Goal: Task Accomplishment & Management: Use online tool/utility

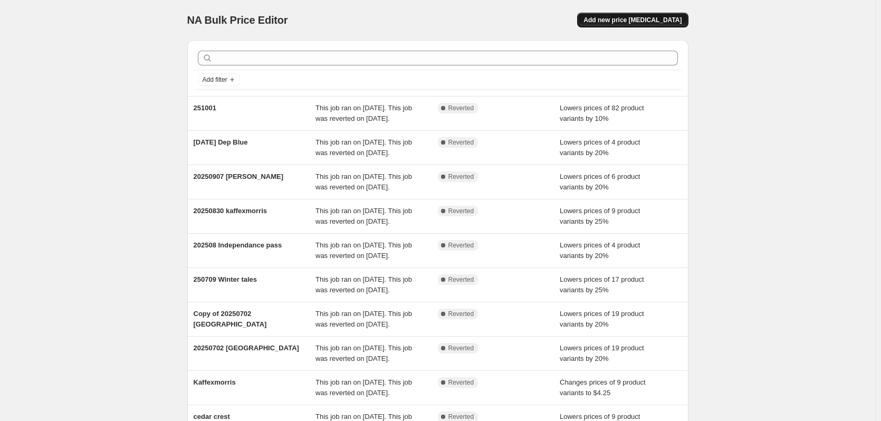
click at [651, 20] on span "Add new price [MEDICAL_DATA]" at bounding box center [632, 20] width 98 height 8
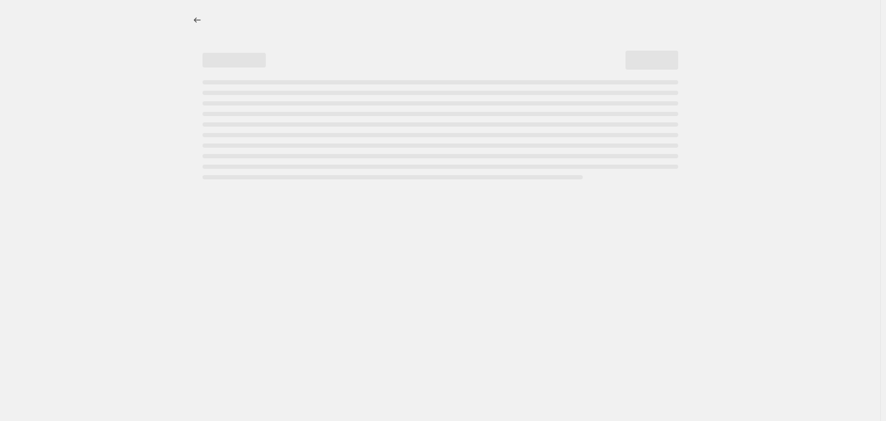
select select "percentage"
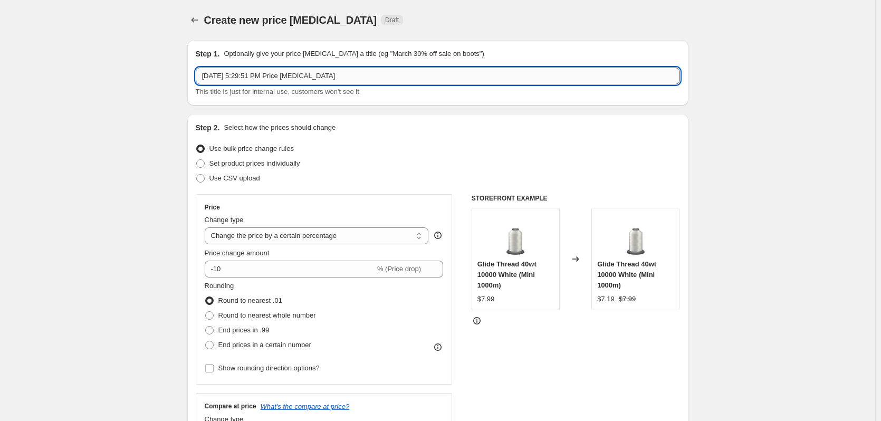
click at [248, 76] on input "[DATE] 5:29:51 PM Price [MEDICAL_DATA]" at bounding box center [438, 76] width 484 height 17
drag, startPoint x: 388, startPoint y: 73, endPoint x: 152, endPoint y: 82, distance: 235.4
type input "[DATE]"
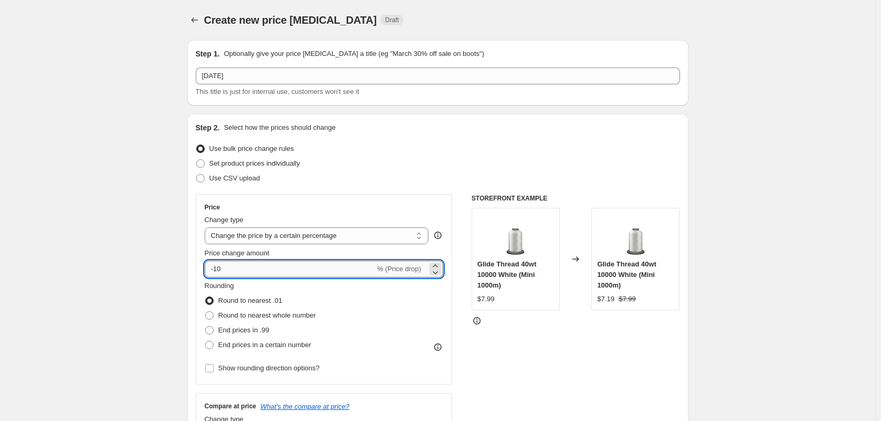
click at [224, 271] on input "-10" at bounding box center [290, 269] width 170 height 17
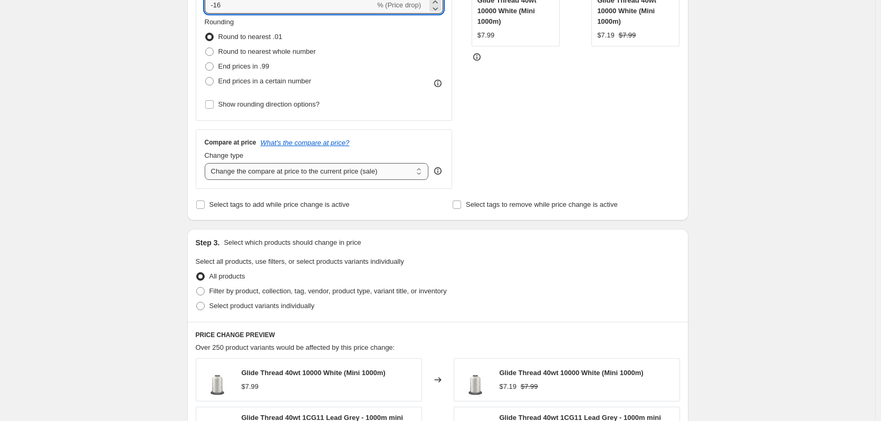
type input "-16"
click at [236, 170] on select "Change the compare at price to the current price (sale) Change the compare at p…" at bounding box center [317, 171] width 224 height 17
select select "bp"
click at [207, 163] on select "Change the compare at price to the current price (sale) Change the compare at p…" at bounding box center [317, 171] width 224 height 17
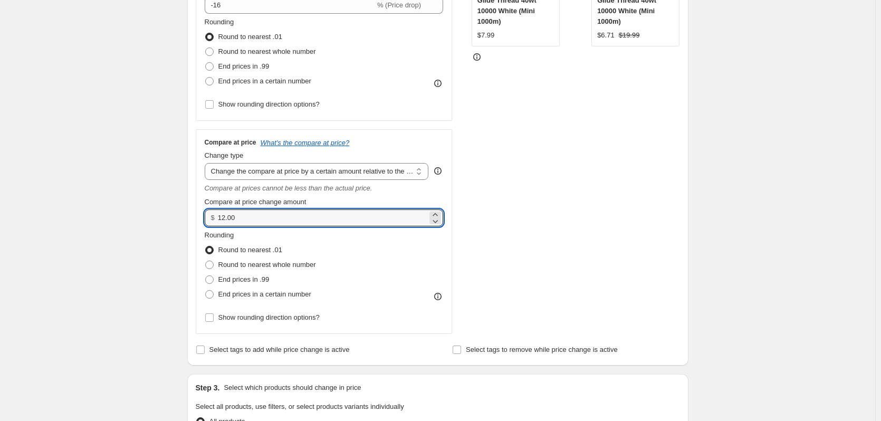
drag, startPoint x: 253, startPoint y: 217, endPoint x: 161, endPoint y: 208, distance: 91.7
click at [161, 208] on div "Create new price [MEDICAL_DATA]. This page is ready Create new price [MEDICAL_D…" at bounding box center [437, 340] width 875 height 1209
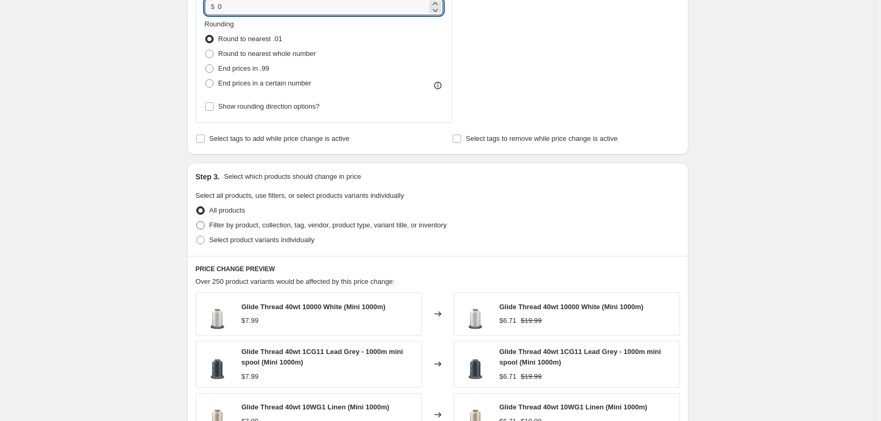
type input "0.00"
click at [205, 228] on span at bounding box center [200, 225] width 8 height 8
click at [197, 222] on input "Filter by product, collection, tag, vendor, product type, variant title, or inv…" at bounding box center [196, 221] width 1 height 1
radio input "true"
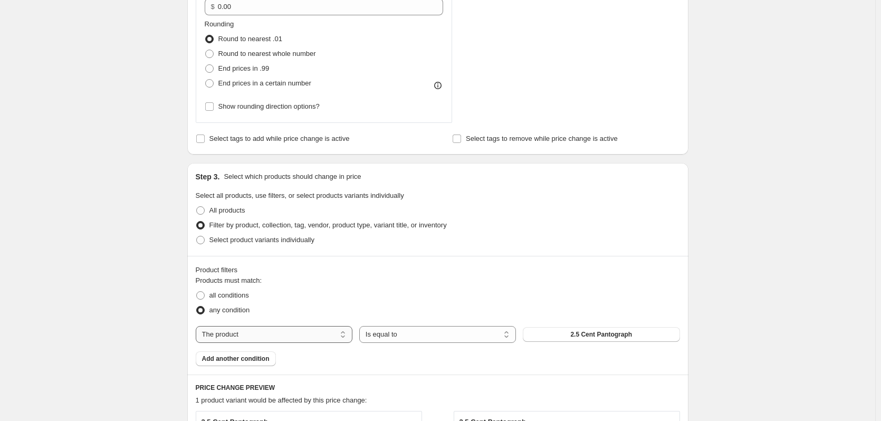
click at [223, 339] on select "The product The product's collection The product's tag The product's vendor The…" at bounding box center [274, 334] width 157 height 17
select select "collection"
click at [543, 333] on button "Art Of Midnight" at bounding box center [601, 334] width 157 height 15
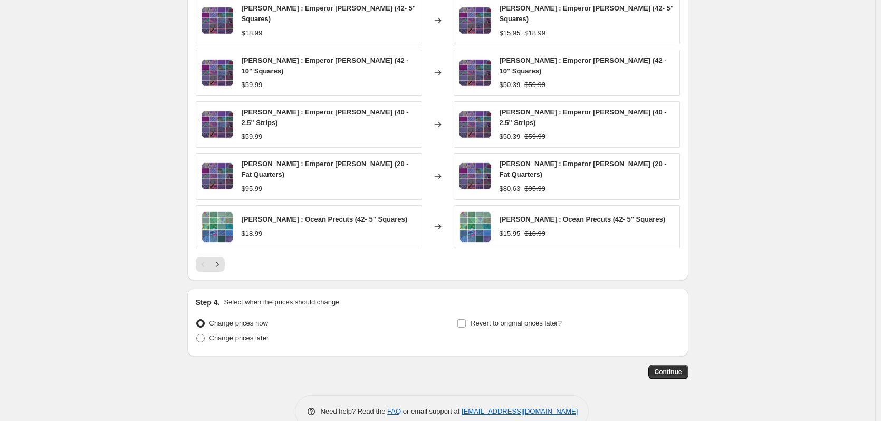
scroll to position [898, 0]
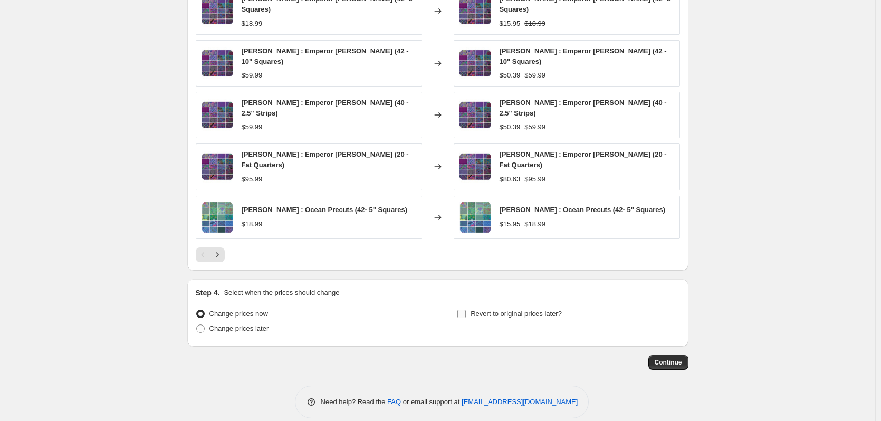
click at [462, 310] on input "Revert to original prices later?" at bounding box center [461, 314] width 8 height 8
checkbox input "true"
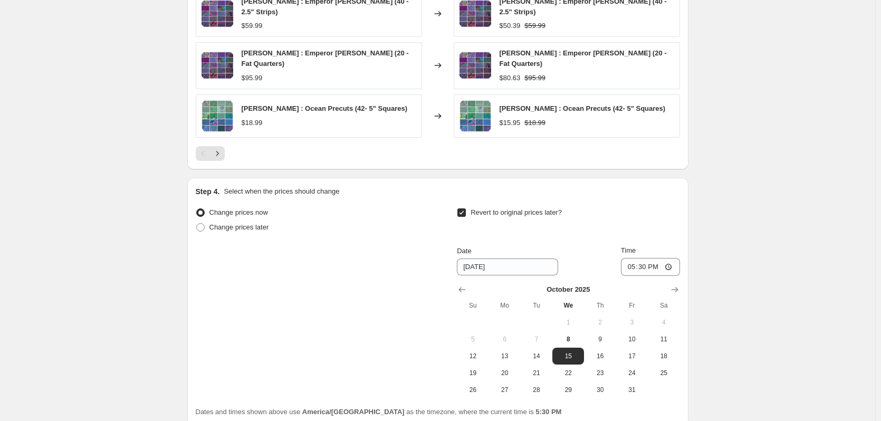
scroll to position [1003, 0]
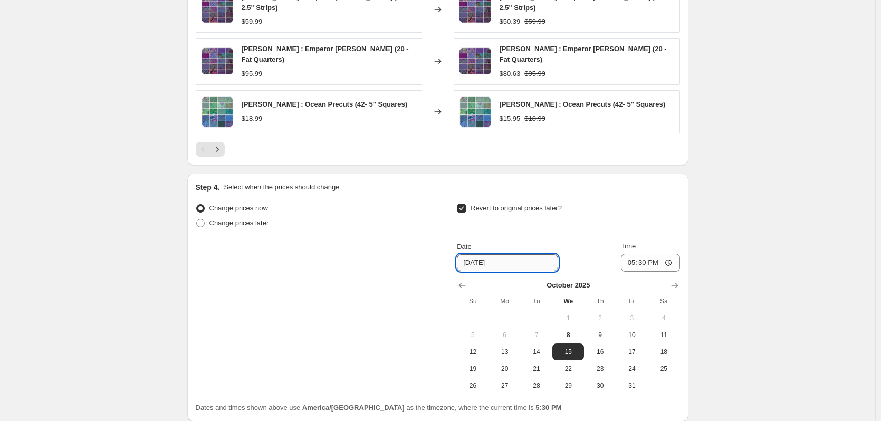
click at [495, 254] on input "[DATE]" at bounding box center [507, 262] width 101 height 17
click at [600, 331] on span "9" at bounding box center [599, 335] width 23 height 8
type input "[DATE]"
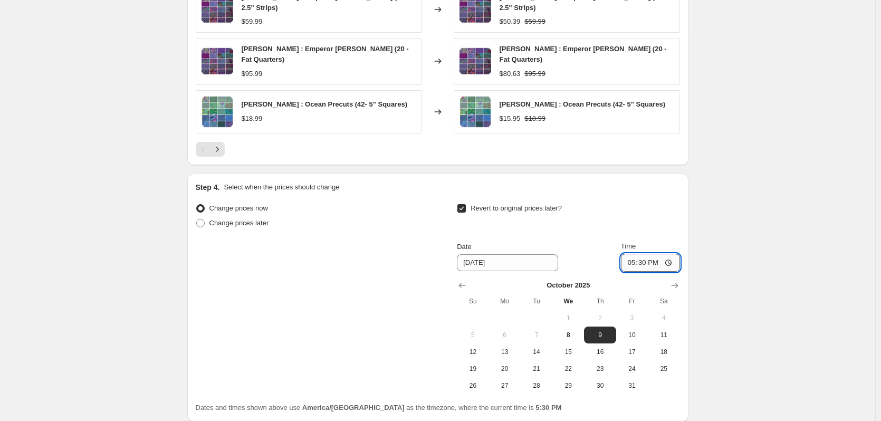
click at [646, 254] on input "17:30" at bounding box center [650, 263] width 59 height 18
click at [628, 254] on input "17:30" at bounding box center [650, 263] width 59 height 18
click at [631, 254] on input "17:30" at bounding box center [650, 263] width 59 height 18
type input "12:30"
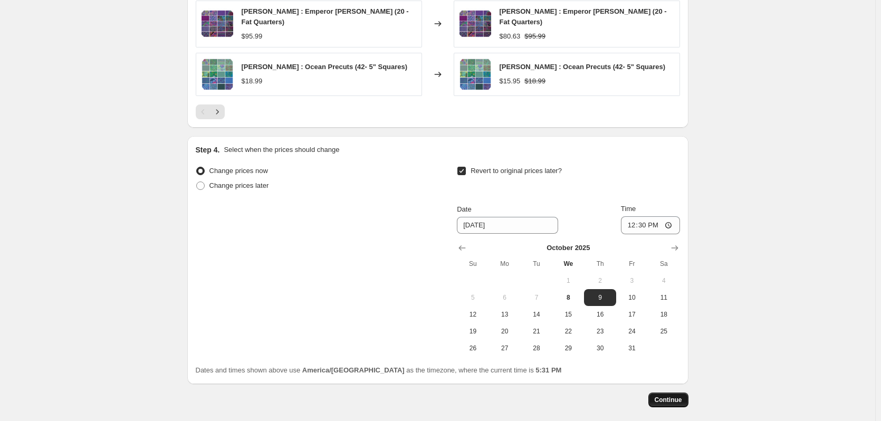
scroll to position [1078, 0]
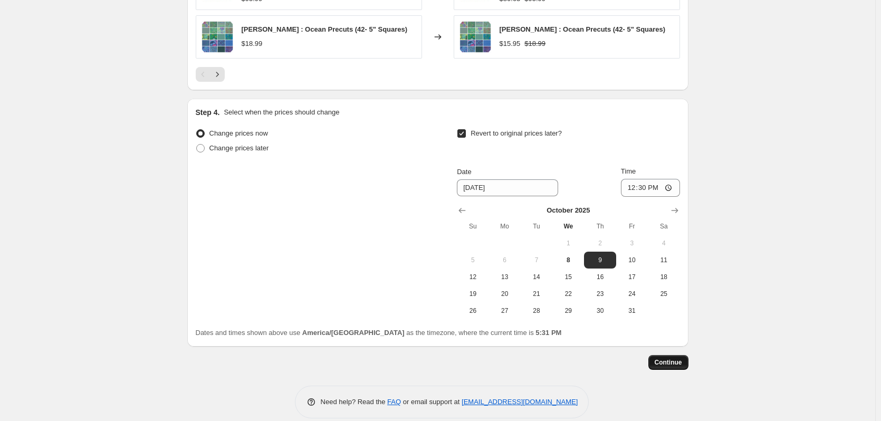
click at [671, 358] on span "Continue" at bounding box center [668, 362] width 27 height 8
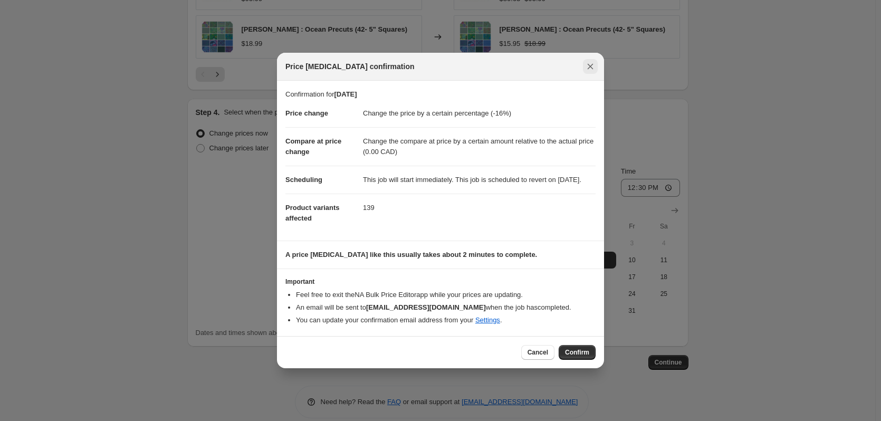
click at [590, 61] on icon "Close" at bounding box center [590, 66] width 11 height 11
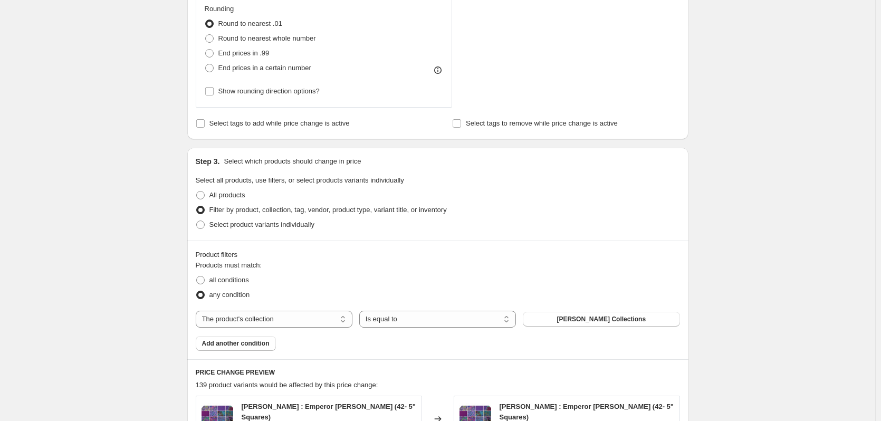
scroll to position [498, 0]
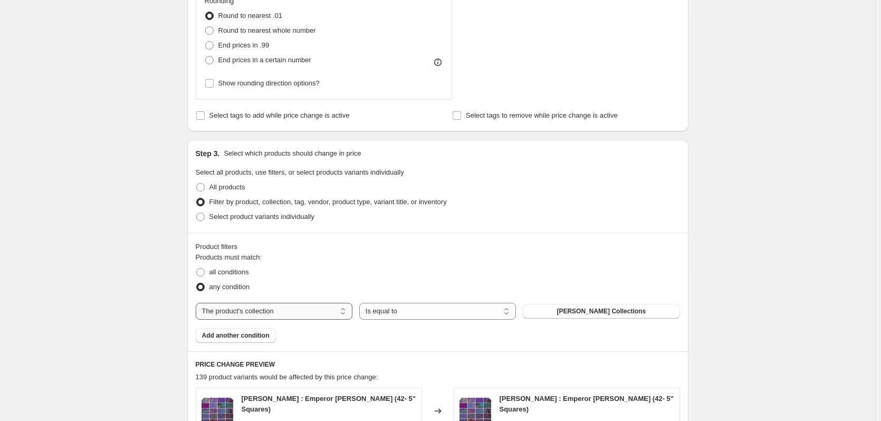
click at [278, 306] on select "The product The product's collection The product's tag The product's vendor The…" at bounding box center [274, 311] width 157 height 17
click at [648, 305] on button "[PERSON_NAME] Collections" at bounding box center [601, 311] width 157 height 15
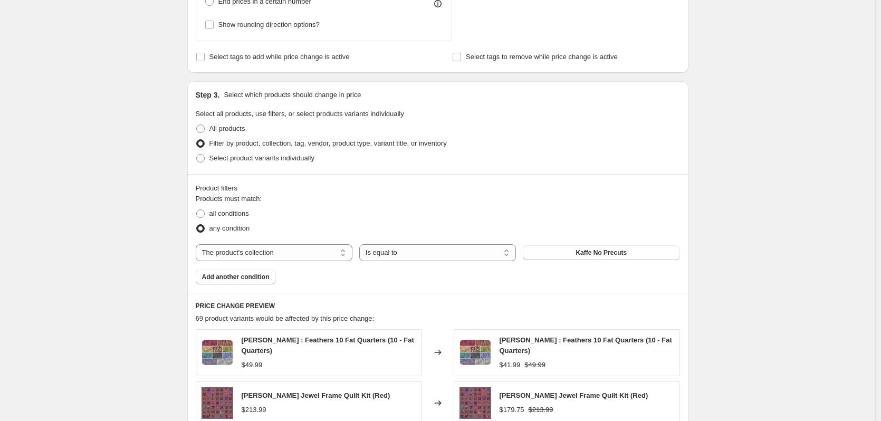
scroll to position [709, 0]
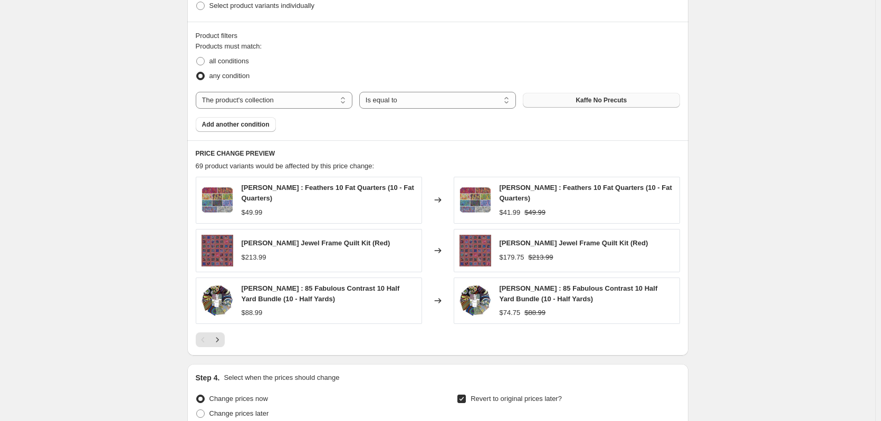
click at [578, 100] on button "Kaffe No Precuts" at bounding box center [601, 100] width 157 height 15
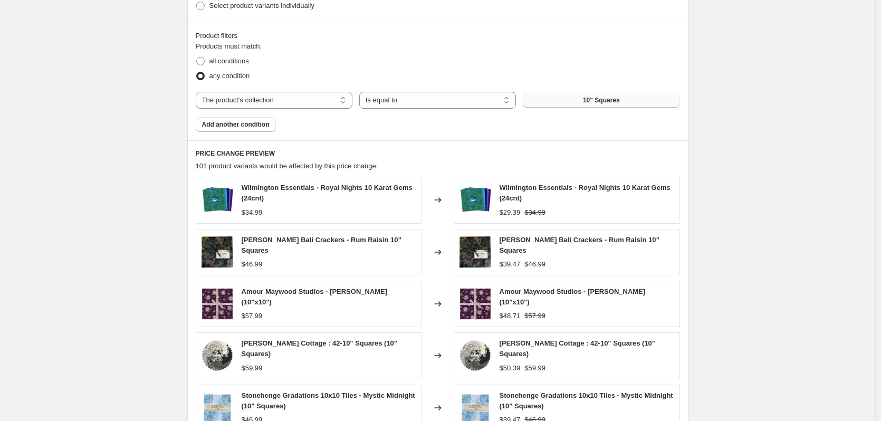
click at [556, 105] on button "10" Squares" at bounding box center [601, 100] width 157 height 15
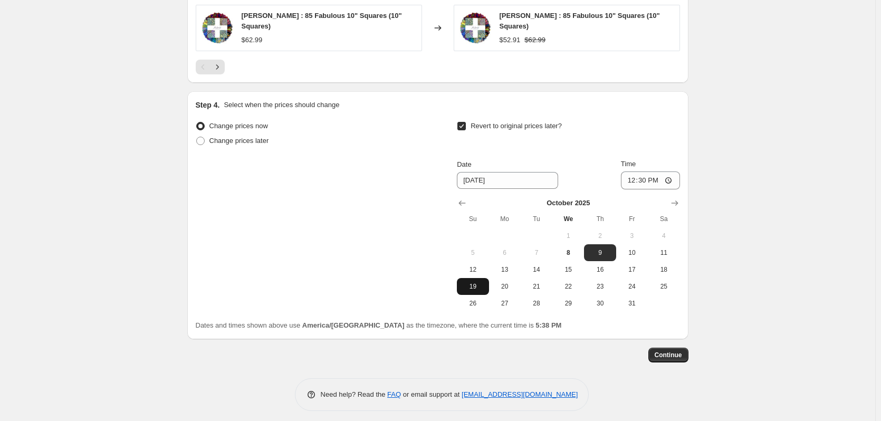
scroll to position [1036, 0]
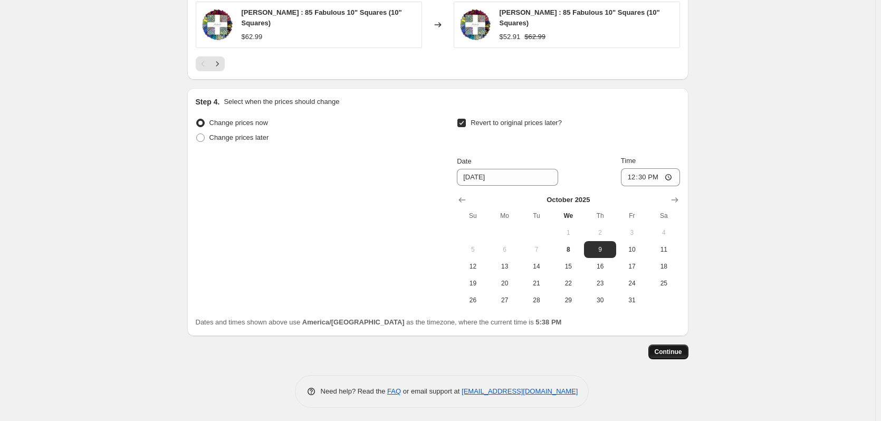
click at [672, 350] on span "Continue" at bounding box center [668, 352] width 27 height 8
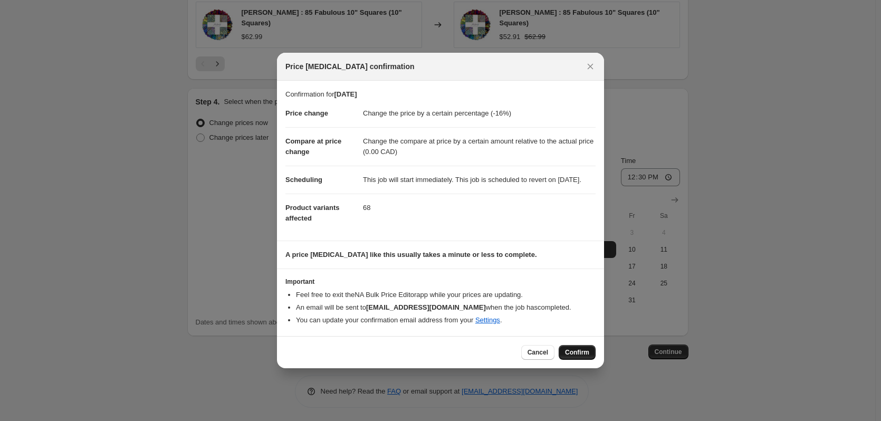
click at [573, 354] on span "Confirm" at bounding box center [577, 352] width 24 height 8
type input "[DATE]"
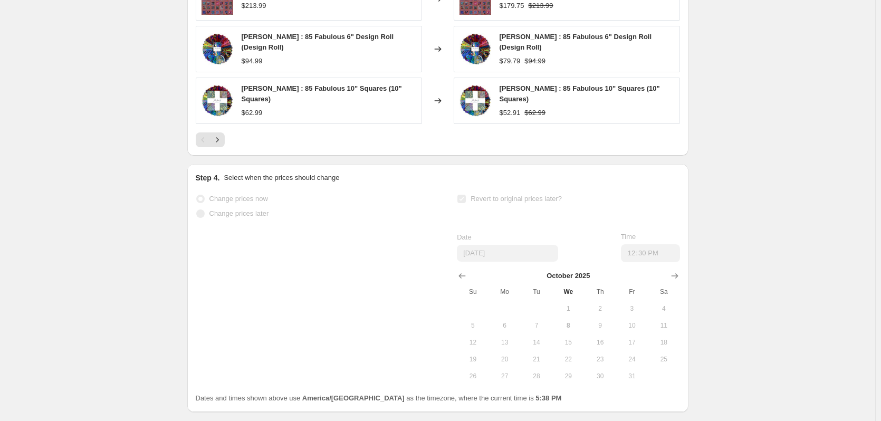
scroll to position [1064, 0]
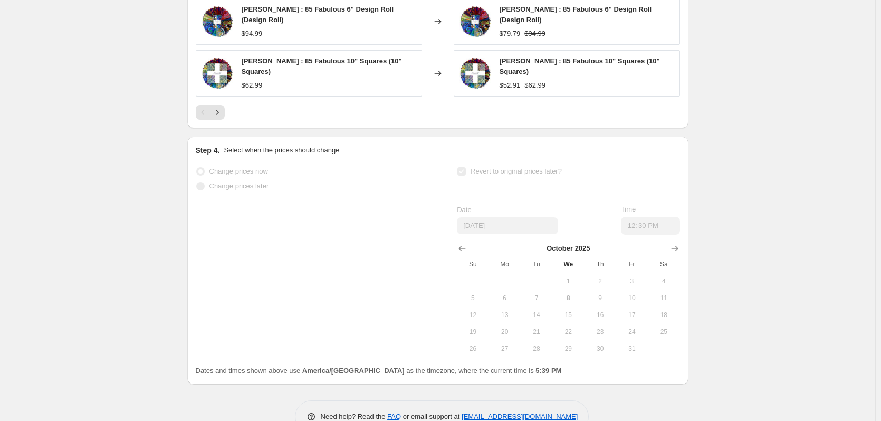
select select "percentage"
select select "bp"
select select "collection"
